Goal: Task Accomplishment & Management: Manage account settings

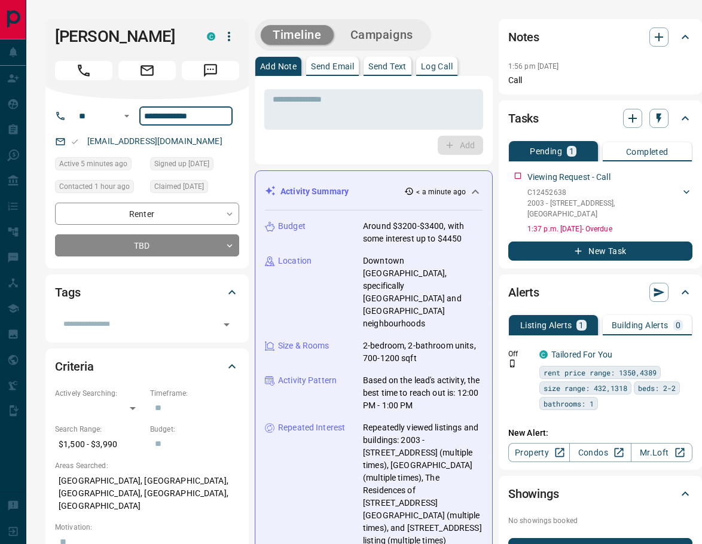
drag, startPoint x: 167, startPoint y: 115, endPoint x: 159, endPoint y: 116, distance: 8.5
click at [159, 116] on input "**********" at bounding box center [185, 115] width 93 height 19
click at [179, 120] on input "**********" at bounding box center [185, 115] width 93 height 19
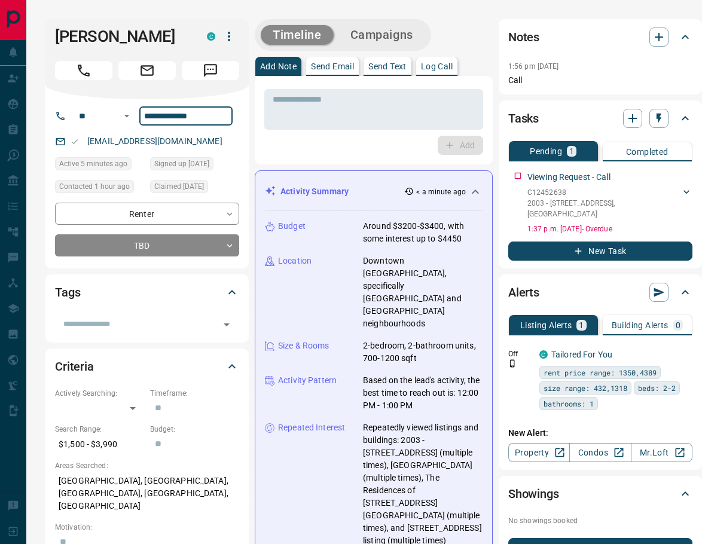
click at [179, 120] on input "**********" at bounding box center [185, 115] width 93 height 19
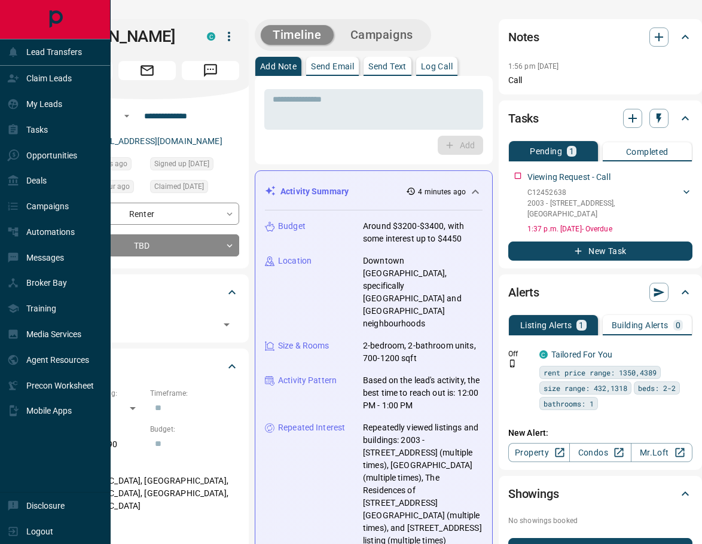
drag, startPoint x: 441, startPoint y: 507, endPoint x: 26, endPoint y: 9, distance: 648.6
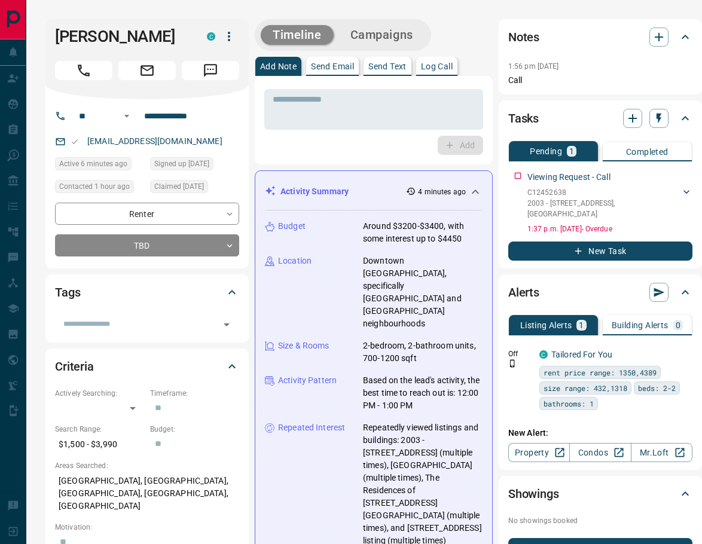
click at [465, 522] on div "Budget Around $3200-$3400, with some interest up to $4450 Location [GEOGRAPHIC_…" at bounding box center [374, 403] width 218 height 385
drag, startPoint x: 456, startPoint y: 526, endPoint x: 57, endPoint y: 39, distance: 630.4
click at [452, 521] on p "Repeatedly viewed listings and buildings: 2003 - [STREET_ADDRESS] (multiple tim…" at bounding box center [423, 485] width 120 height 126
drag, startPoint x: 431, startPoint y: 511, endPoint x: 199, endPoint y: 117, distance: 457.5
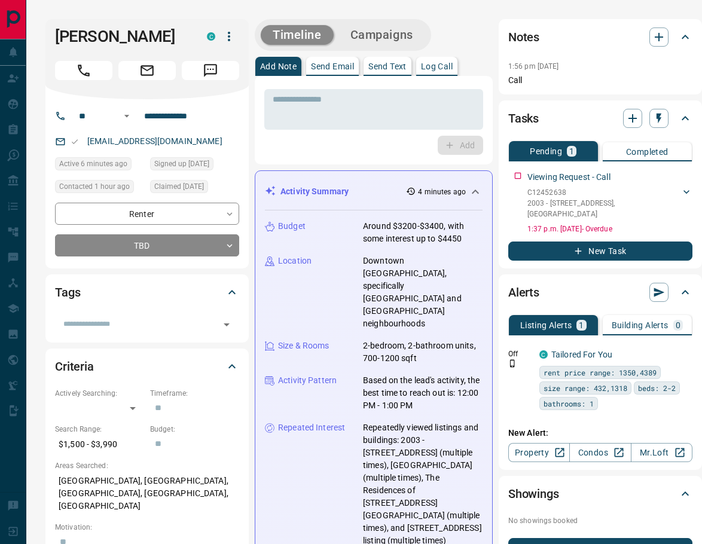
click at [199, 158] on span "Signed up [DATE]" at bounding box center [181, 164] width 55 height 12
drag, startPoint x: 168, startPoint y: 21, endPoint x: 71, endPoint y: 22, distance: 97.5
click at [71, 22] on div "[PERSON_NAME] C" at bounding box center [146, 59] width 203 height 80
click at [435, 520] on p "Repeatedly viewed listings and buildings: 2003 - [STREET_ADDRESS] (multiple tim…" at bounding box center [423, 485] width 120 height 126
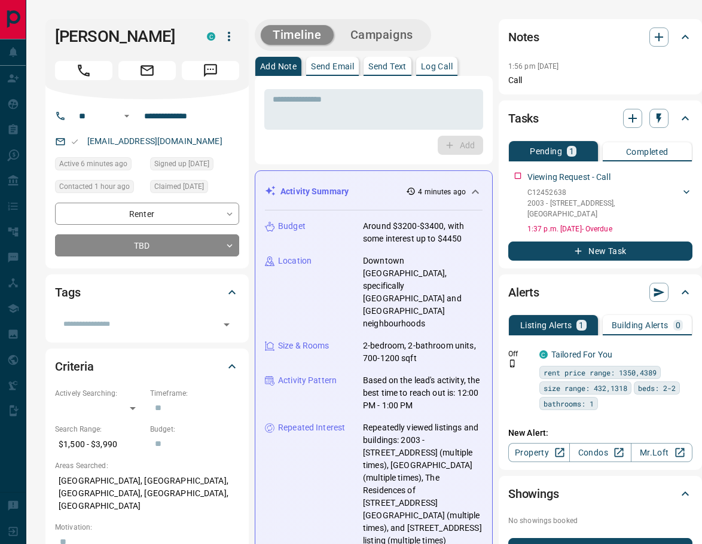
click at [441, 526] on div "Budget Around $3200-$3400, with some interest up to $4450 Location [GEOGRAPHIC_…" at bounding box center [374, 403] width 218 height 385
drag, startPoint x: 389, startPoint y: 467, endPoint x: 111, endPoint y: 52, distance: 498.9
click at [430, 527] on div "Budget Around $3200-$3400, with some interest up to $4450 Location [GEOGRAPHIC_…" at bounding box center [374, 403] width 218 height 385
drag, startPoint x: 453, startPoint y: 526, endPoint x: 59, endPoint y: 31, distance: 632.2
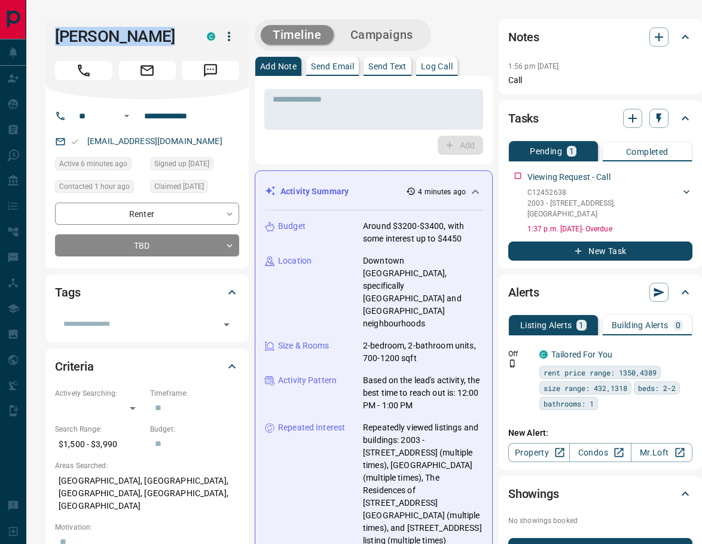
click at [421, 516] on p "Repeatedly viewed listings and buildings: 2003 - [STREET_ADDRESS] (multiple tim…" at bounding box center [423, 485] width 120 height 126
drag, startPoint x: 431, startPoint y: 513, endPoint x: 198, endPoint y: 72, distance: 498.5
click at [444, 522] on p "Repeatedly viewed listings and buildings: 2003 - [STREET_ADDRESS] (multiple tim…" at bounding box center [423, 485] width 120 height 126
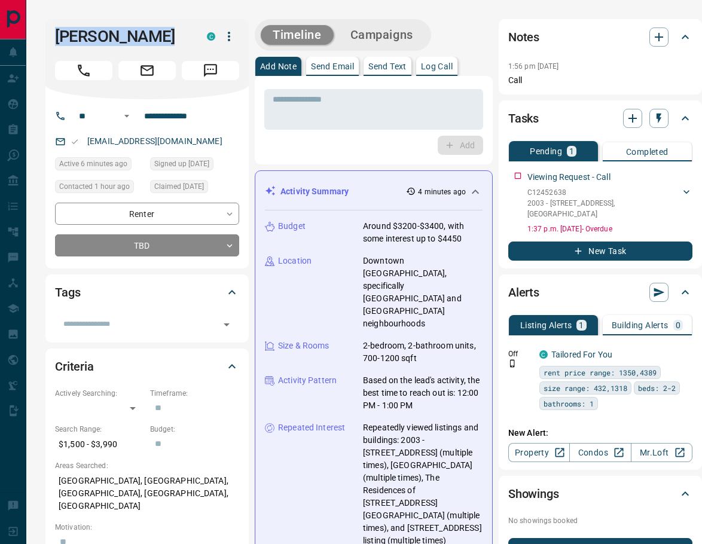
drag, startPoint x: 452, startPoint y: 525, endPoint x: 84, endPoint y: 28, distance: 618.4
click at [449, 532] on div "Budget Around $3200-$3400, with some interest up to $4450 Location [GEOGRAPHIC_…" at bounding box center [374, 403] width 218 height 385
drag, startPoint x: 441, startPoint y: 518, endPoint x: 88, endPoint y: 10, distance: 619.3
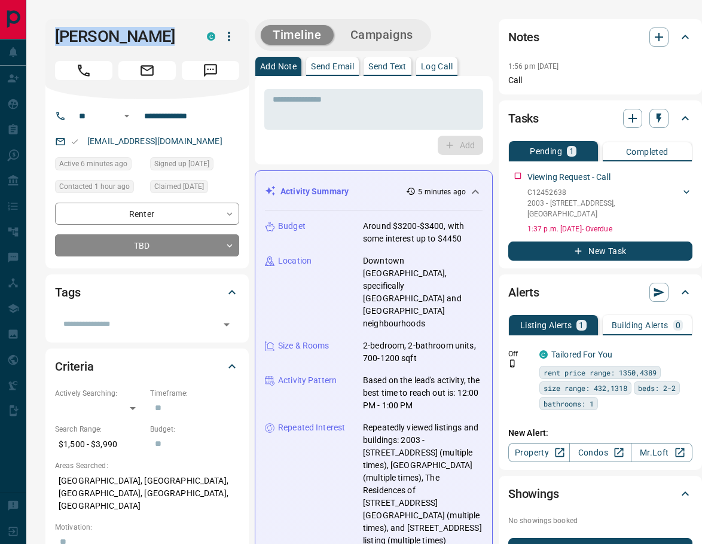
click at [444, 522] on div "Budget Around $3200-$3400, with some interest up to $4450 Location [GEOGRAPHIC_…" at bounding box center [374, 403] width 218 height 385
drag, startPoint x: 421, startPoint y: 526, endPoint x: 46, endPoint y: 29, distance: 621.9
drag, startPoint x: 46, startPoint y: 29, endPoint x: 62, endPoint y: 7, distance: 27.1
click at [62, 19] on div "**********" at bounding box center [146, 143] width 203 height 249
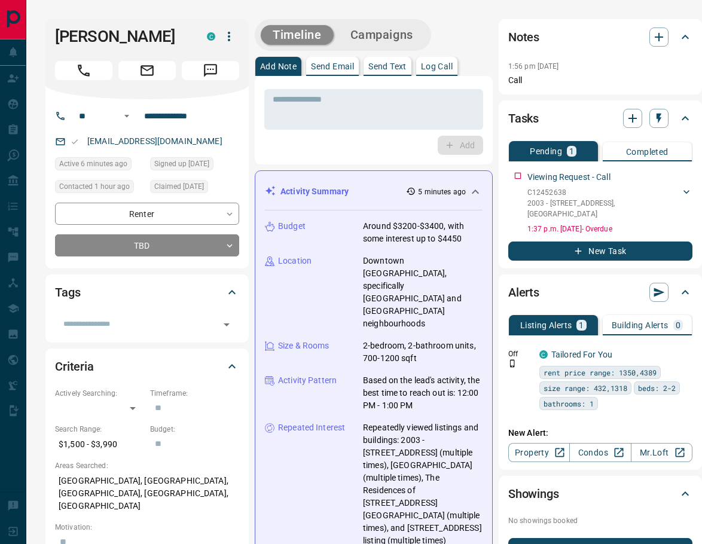
click at [434, 517] on p "Repeatedly viewed listings and buildings: 2003 - [STREET_ADDRESS] (multiple tim…" at bounding box center [423, 485] width 120 height 126
drag, startPoint x: 433, startPoint y: 524, endPoint x: 41, endPoint y: 18, distance: 640.4
drag, startPoint x: 455, startPoint y: 508, endPoint x: 439, endPoint y: 504, distance: 16.1
click at [455, 508] on p "Repeatedly viewed listings and buildings: 2003 - [STREET_ADDRESS] (multiple tim…" at bounding box center [423, 485] width 120 height 126
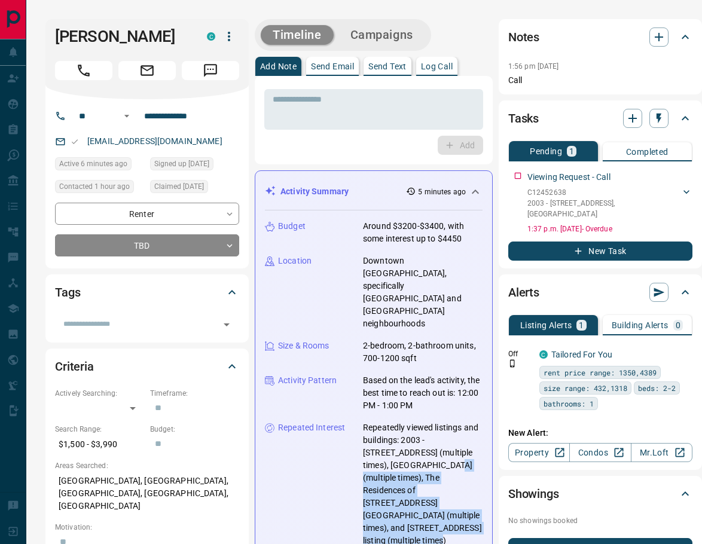
drag, startPoint x: 440, startPoint y: 501, endPoint x: 407, endPoint y: 441, distance: 68.0
click at [407, 441] on p "Repeatedly viewed listings and buildings: 2003 - [STREET_ADDRESS] (multiple tim…" at bounding box center [423, 485] width 120 height 126
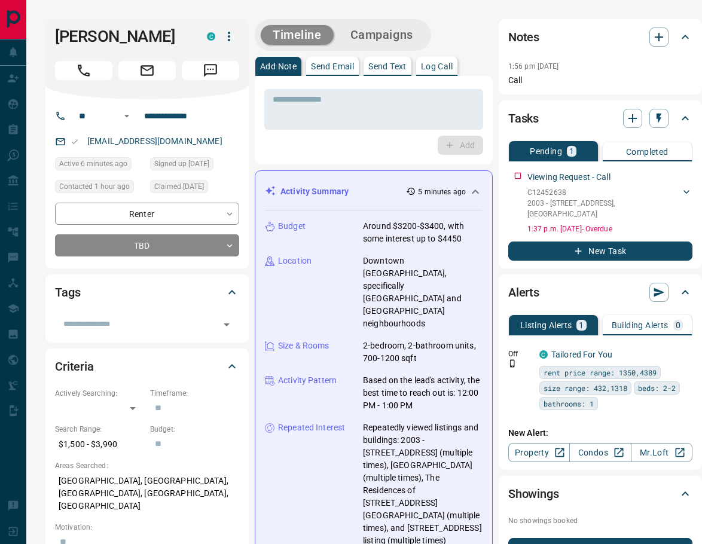
click at [432, 516] on p "Repeatedly viewed listings and buildings: 2003 - [STREET_ADDRESS] (multiple tim…" at bounding box center [423, 485] width 120 height 126
drag, startPoint x: 433, startPoint y: 523, endPoint x: 81, endPoint y: 22, distance: 612.9
click at [436, 520] on p "Repeatedly viewed listings and buildings: 2003 - [STREET_ADDRESS] (multiple tim…" at bounding box center [423, 485] width 120 height 126
drag, startPoint x: 454, startPoint y: 526, endPoint x: 87, endPoint y: 10, distance: 632.7
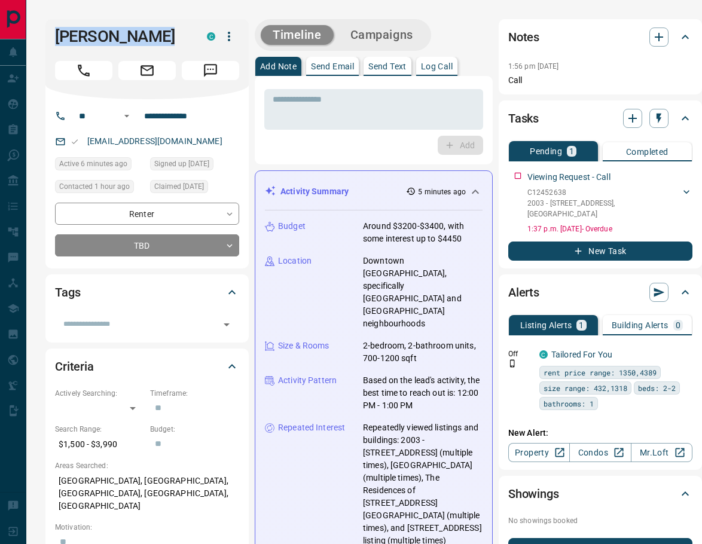
click at [450, 510] on p "Repeatedly viewed listings and buildings: 2003 - [STREET_ADDRESS] (multiple tim…" at bounding box center [423, 485] width 120 height 126
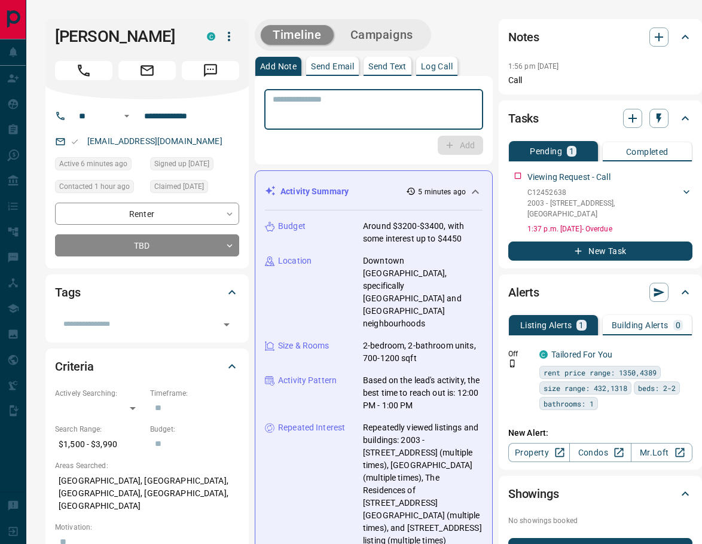
click at [352, 112] on textarea at bounding box center [374, 110] width 202 height 31
type textarea "*"
type textarea "**********"
click at [457, 144] on button "Add" at bounding box center [460, 145] width 45 height 19
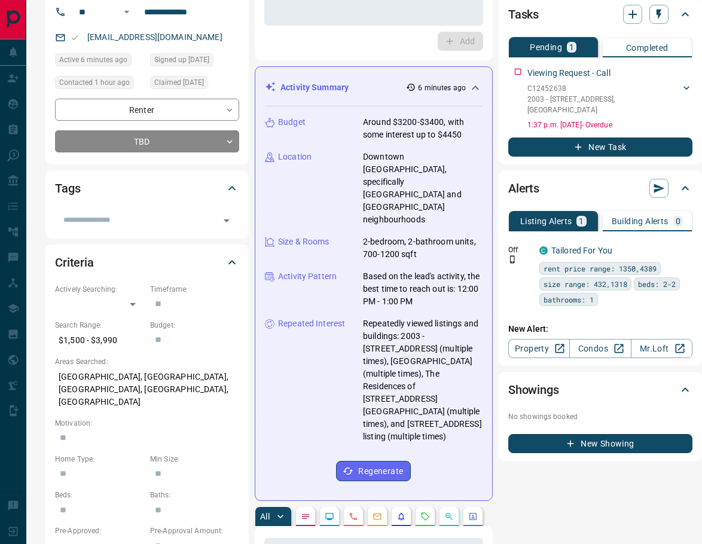
scroll to position [105, 0]
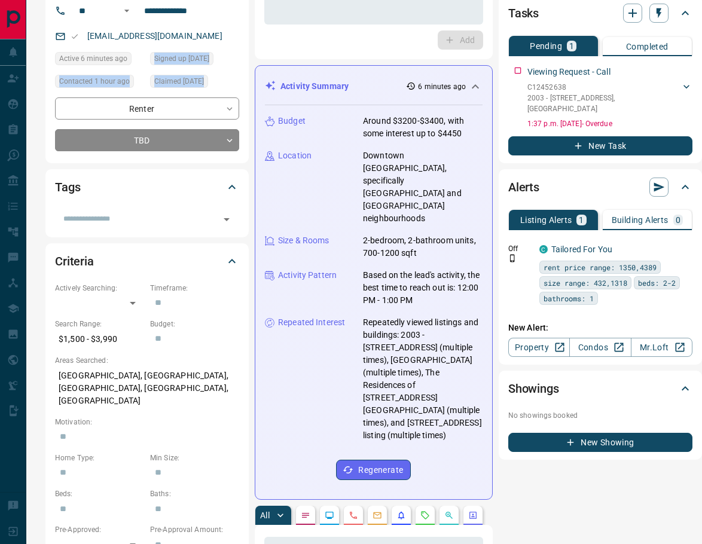
drag, startPoint x: 456, startPoint y: 410, endPoint x: 185, endPoint y: 52, distance: 449.1
click at [463, 421] on div "Budget Around $3200-$3400, with some interest up to $4450 Location [GEOGRAPHIC_…" at bounding box center [374, 297] width 218 height 385
drag, startPoint x: 455, startPoint y: 423, endPoint x: 215, endPoint y: 56, distance: 438.2
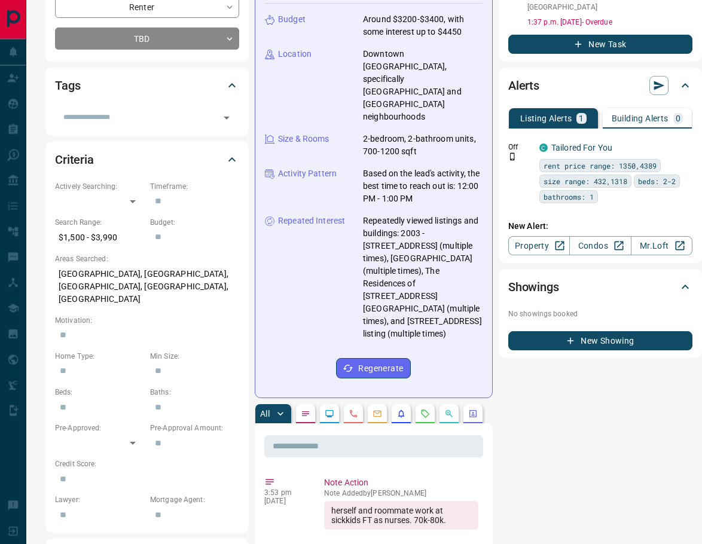
scroll to position [239, 0]
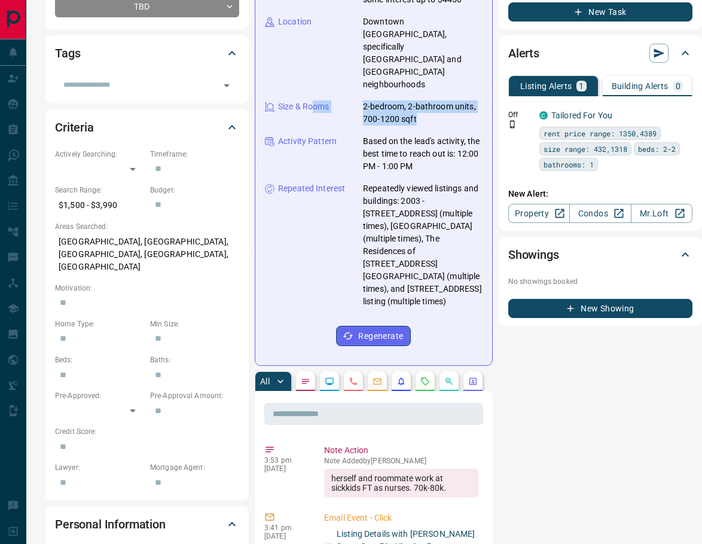
drag, startPoint x: 522, startPoint y: 406, endPoint x: 317, endPoint y: 87, distance: 379.2
click at [415, 284] on div "Budget Around $3200-$3400, with some interest up to $4450 Location [GEOGRAPHIC_…" at bounding box center [374, 163] width 218 height 385
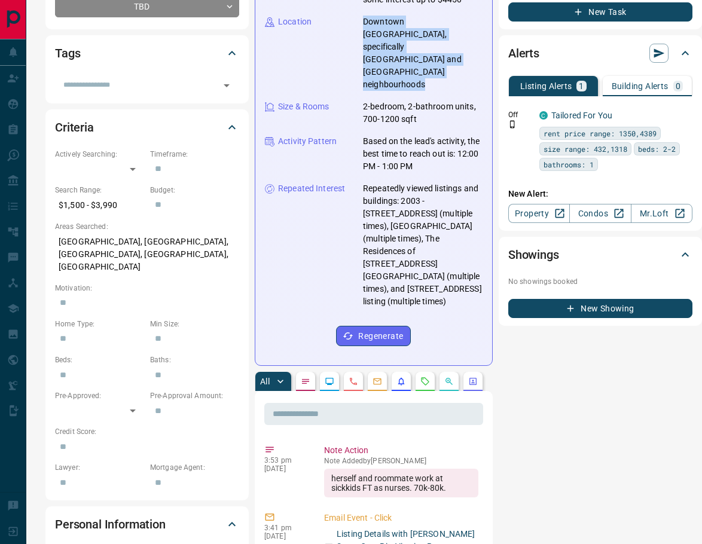
drag, startPoint x: 426, startPoint y: 281, endPoint x: 285, endPoint y: 37, distance: 282.0
click at [279, 31] on div "Budget Around $3200-$3400, with some interest up to $4450 Location [GEOGRAPHIC_…" at bounding box center [374, 163] width 218 height 385
click at [391, 220] on p "Repeatedly viewed listings and buildings: 2003 - [STREET_ADDRESS] (multiple tim…" at bounding box center [423, 245] width 120 height 126
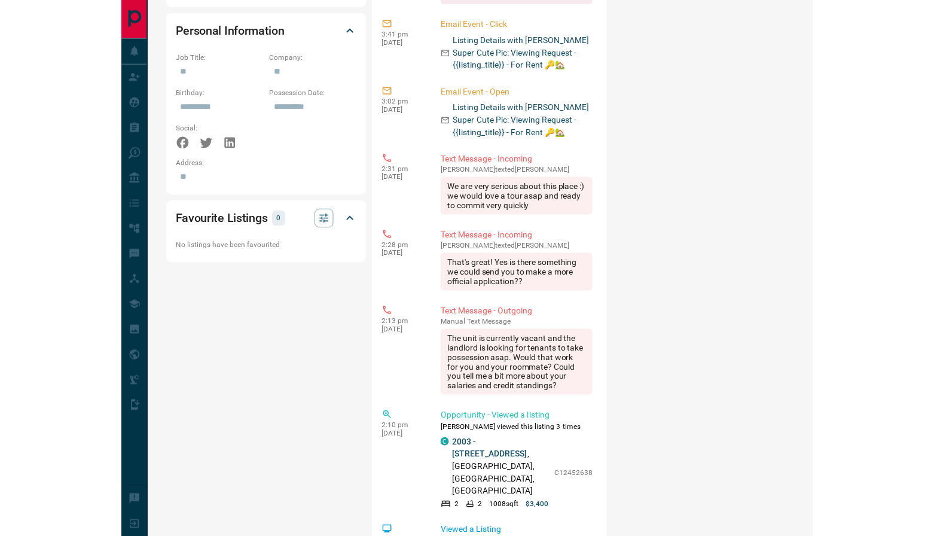
scroll to position [833, 0]
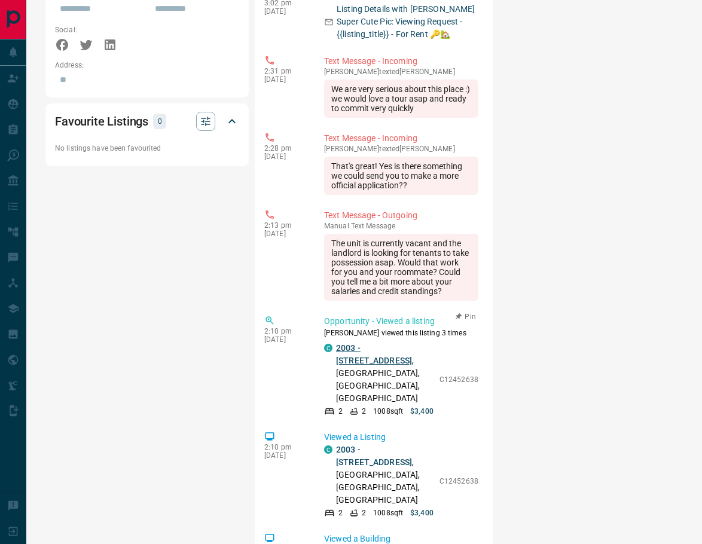
click at [395, 343] on link "2003 - [STREET_ADDRESS]" at bounding box center [374, 354] width 76 height 22
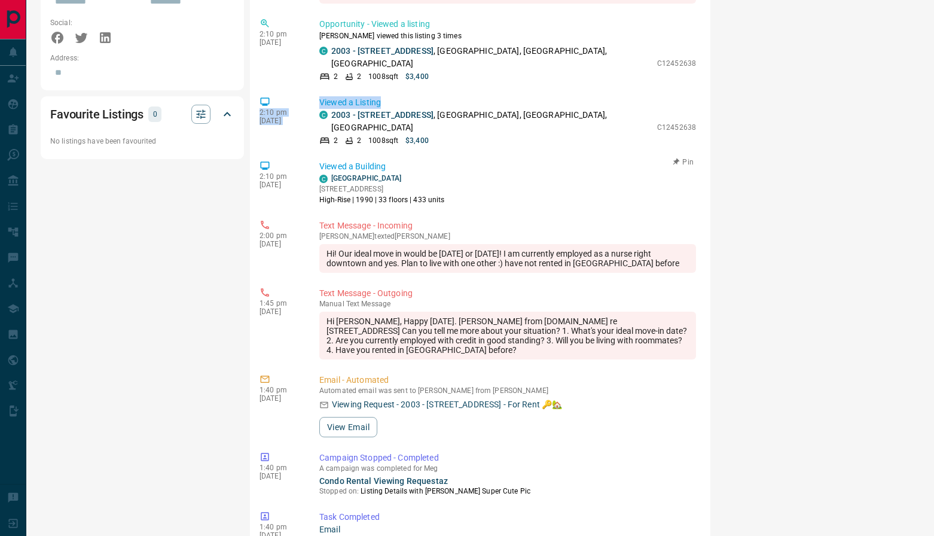
drag, startPoint x: 762, startPoint y: 428, endPoint x: 315, endPoint y: 29, distance: 599.1
drag, startPoint x: 799, startPoint y: 318, endPoint x: 815, endPoint y: 88, distance: 230.3
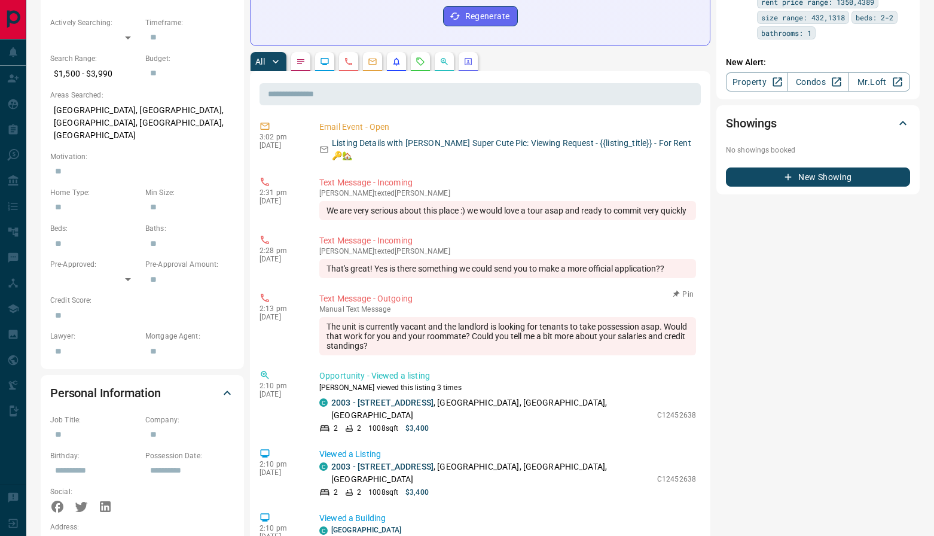
scroll to position [144, 0]
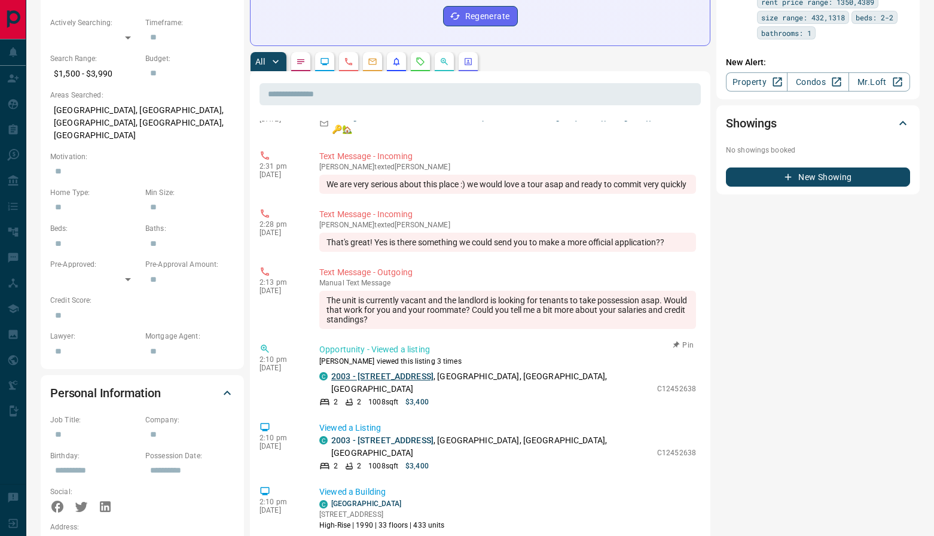
click at [393, 371] on link "2003 - [STREET_ADDRESS]" at bounding box center [382, 376] width 102 height 10
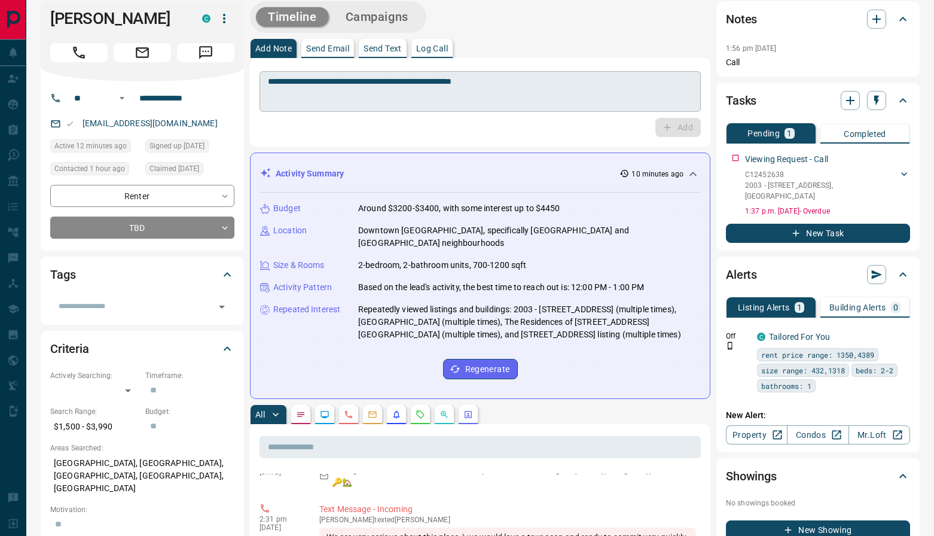
scroll to position [0, 0]
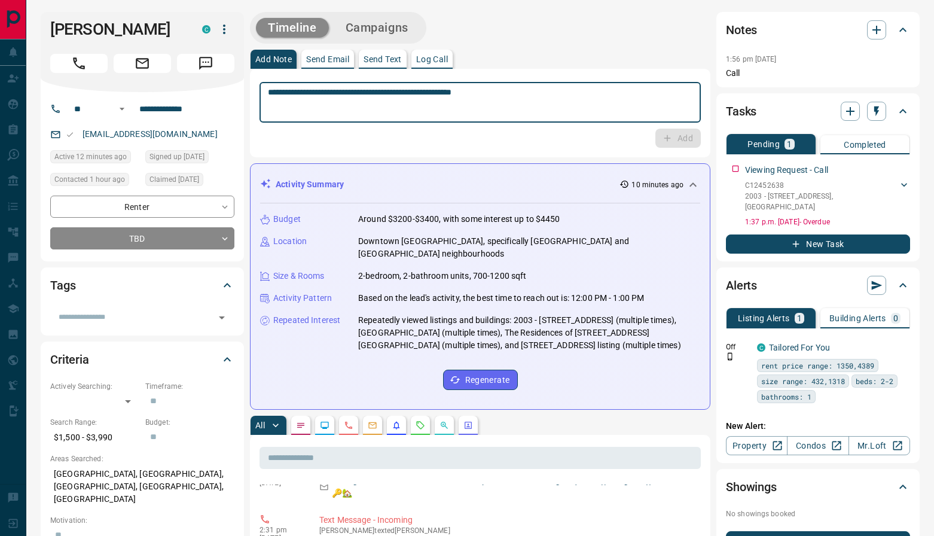
click at [344, 96] on textarea "**********" at bounding box center [480, 102] width 425 height 31
paste textarea "**********"
type textarea "**********"
click at [677, 145] on button "Add" at bounding box center [678, 138] width 45 height 19
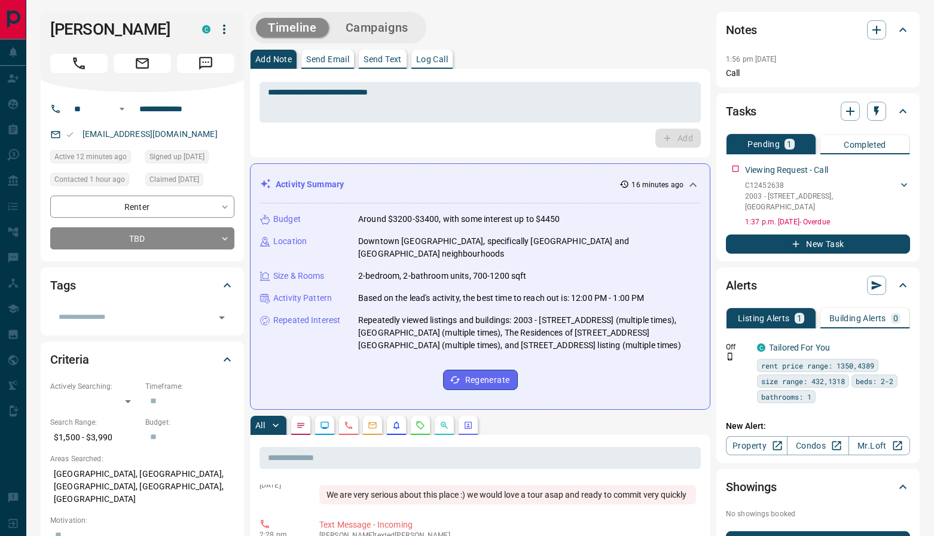
scroll to position [310, 0]
